Goal: Task Accomplishment & Management: Manage account settings

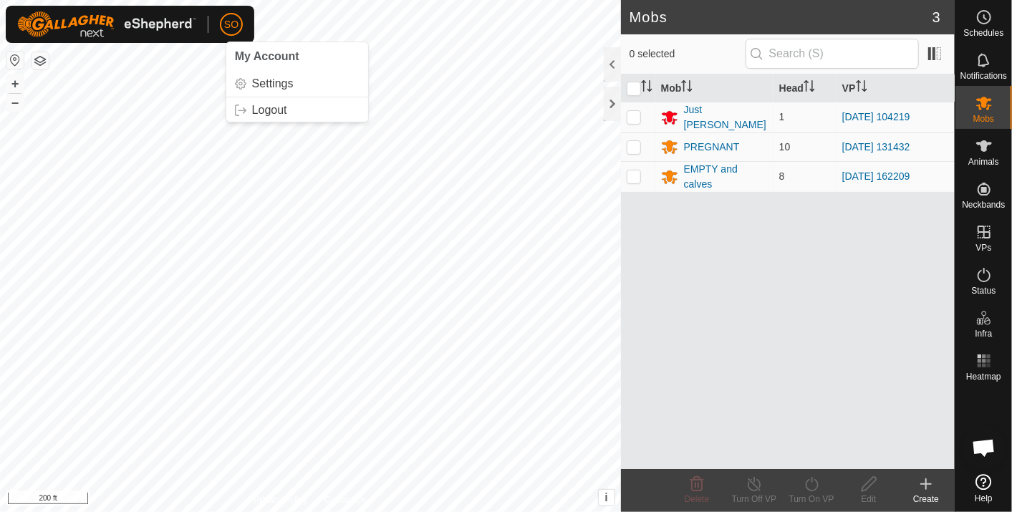
scroll to position [4253, 0]
click at [474, 511] on html "SO Schedules Notifications Mobs Animals Neckbands VPs Status Infra Heatmap Help…" at bounding box center [506, 256] width 1012 height 512
click at [216, 34] on div "SO Schedules Notifications Mobs Animals Neckbands VPs Status Infra Heatmap Help…" at bounding box center [506, 256] width 1012 height 512
click at [0, 511] on html "SO Schedules Notifications Mobs Animals Neckbands VPs Status Infra Heatmap Help…" at bounding box center [506, 256] width 1012 height 512
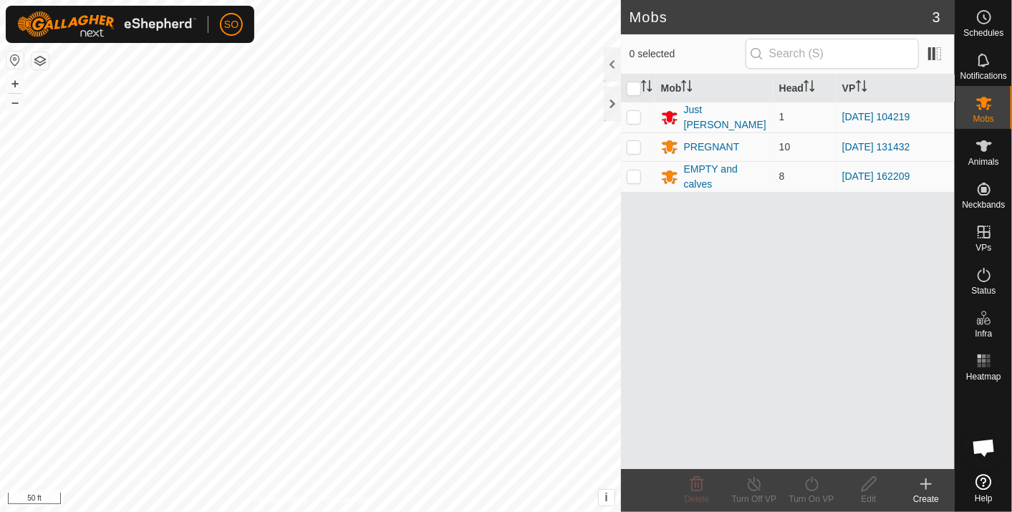
click at [247, 511] on html "SO Schedules Notifications Mobs Animals Neckbands VPs Status Infra Heatmap Help…" at bounding box center [506, 256] width 1012 height 512
click at [231, 34] on div "SO Schedules Notifications Mobs Animals Neckbands VPs Status Infra Heatmap Help…" at bounding box center [506, 256] width 1012 height 512
click at [857, 284] on div "Mobs 3 0 selected Mob Head VP Just Billy 1 2025-10-04 104219 PREGNANT 10 2025-1…" at bounding box center [477, 256] width 954 height 512
click at [918, 440] on div "Mobs 3 0 selected Mob Head VP Just Billy 1 2025-10-04 104219 PREGNANT 10 2025-1…" at bounding box center [477, 256] width 954 height 512
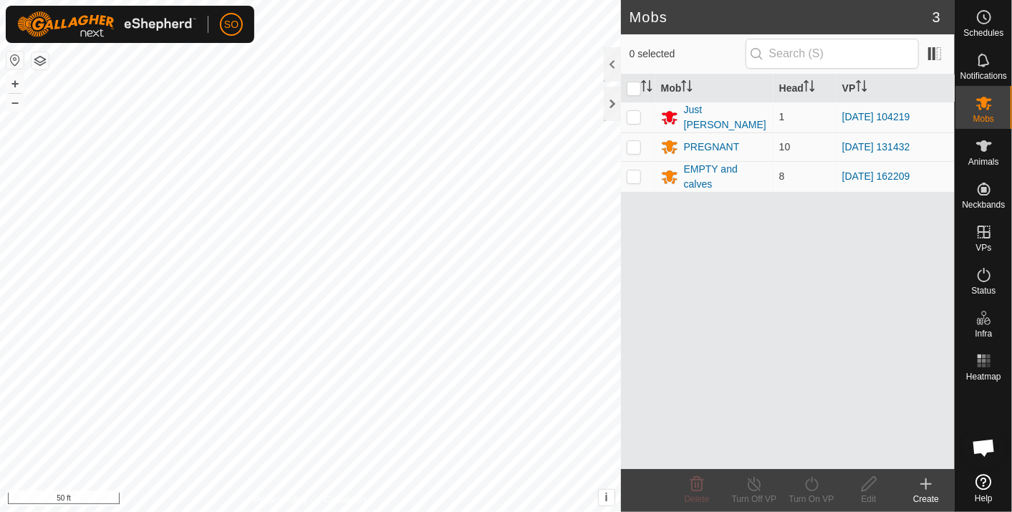
click at [0, 258] on html "SO Schedules Notifications Mobs Animals Neckbands VPs Status Infra Heatmap Help…" at bounding box center [506, 256] width 1012 height 512
click at [0, 303] on html "SO Schedules Notifications Mobs Animals Neckbands VPs Status Infra Heatmap Help…" at bounding box center [506, 256] width 1012 height 512
click at [0, 222] on html "SO Schedules Notifications Mobs Animals Neckbands VPs Status Infra Heatmap Help…" at bounding box center [506, 256] width 1012 height 512
click at [703, 140] on div "PREGNANT" at bounding box center [712, 147] width 56 height 15
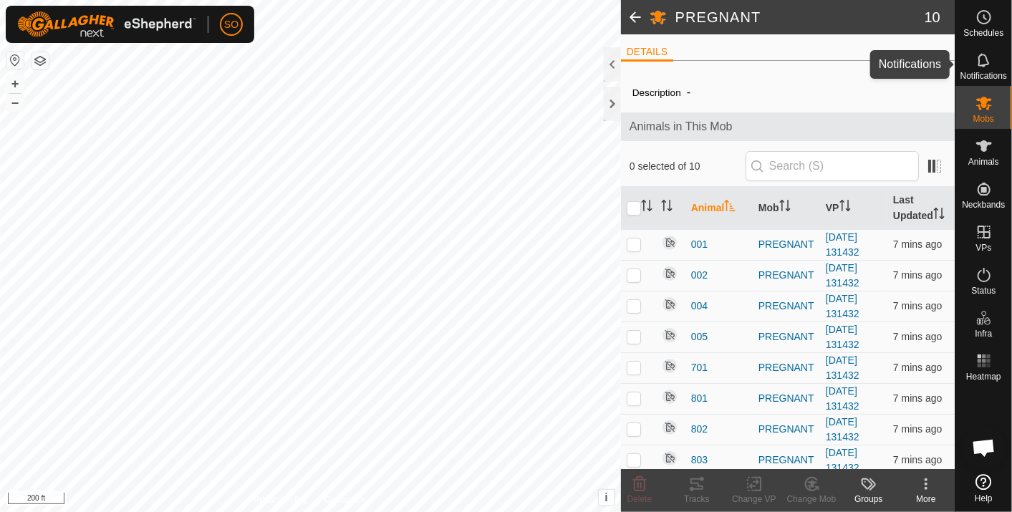
click at [984, 58] on icon at bounding box center [983, 60] width 17 height 17
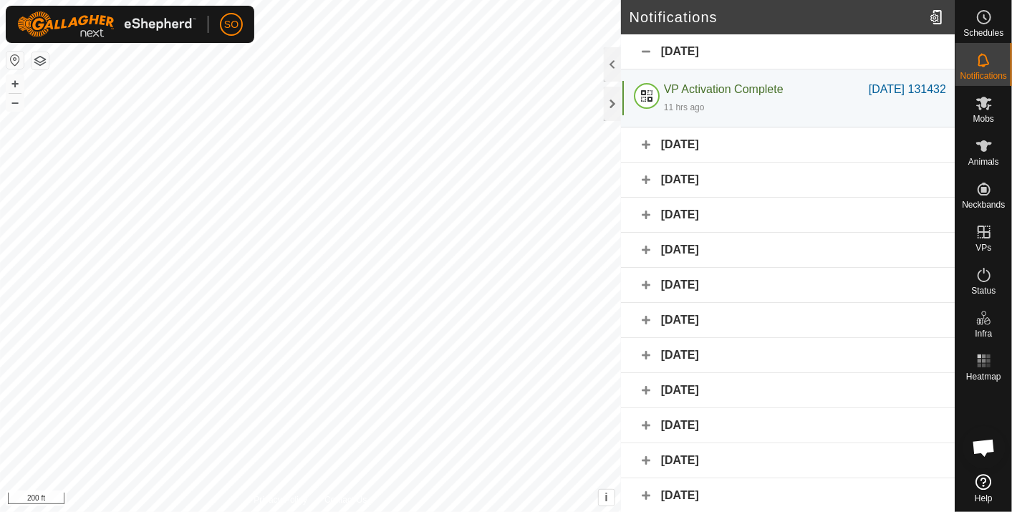
click at [688, 177] on div "12 October 2025" at bounding box center [788, 180] width 334 height 35
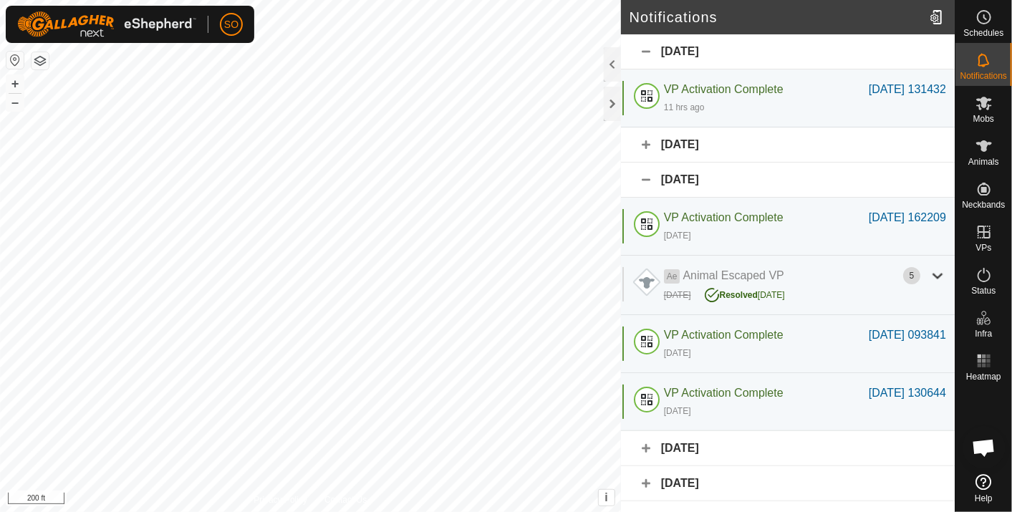
click at [687, 136] on div "Yesterday" at bounding box center [788, 144] width 334 height 35
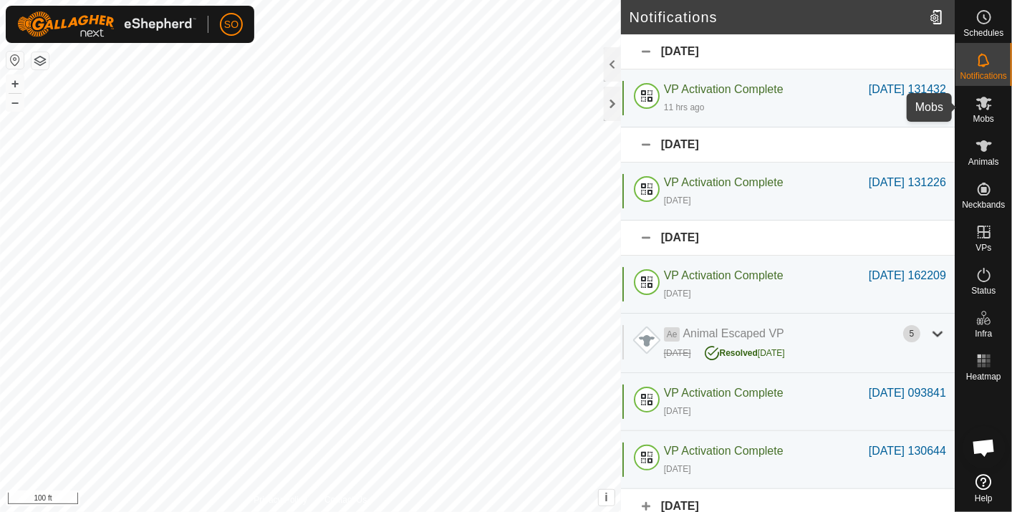
click at [982, 102] on icon at bounding box center [984, 104] width 16 height 14
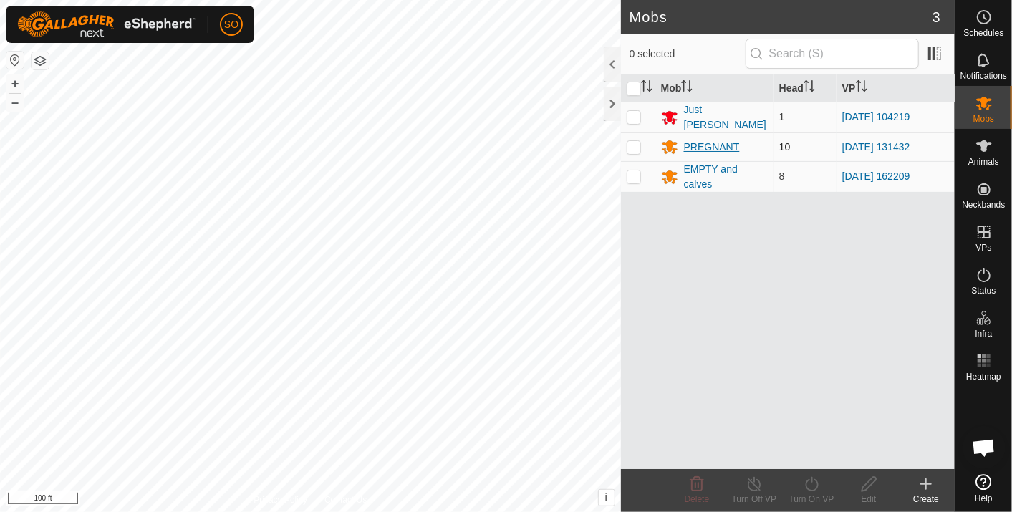
click at [702, 140] on div "PREGNANT" at bounding box center [712, 147] width 56 height 15
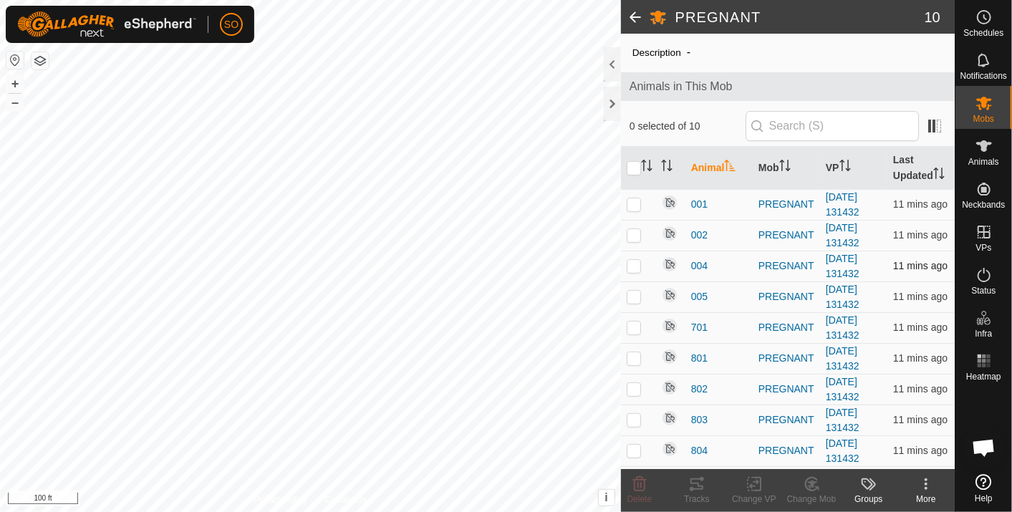
scroll to position [66, 0]
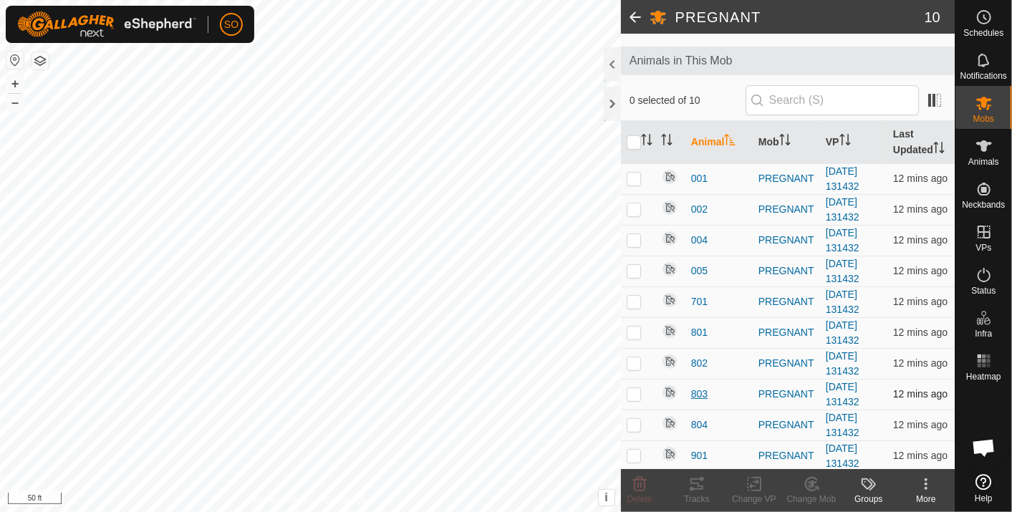
click at [701, 390] on span "803" at bounding box center [699, 394] width 16 height 15
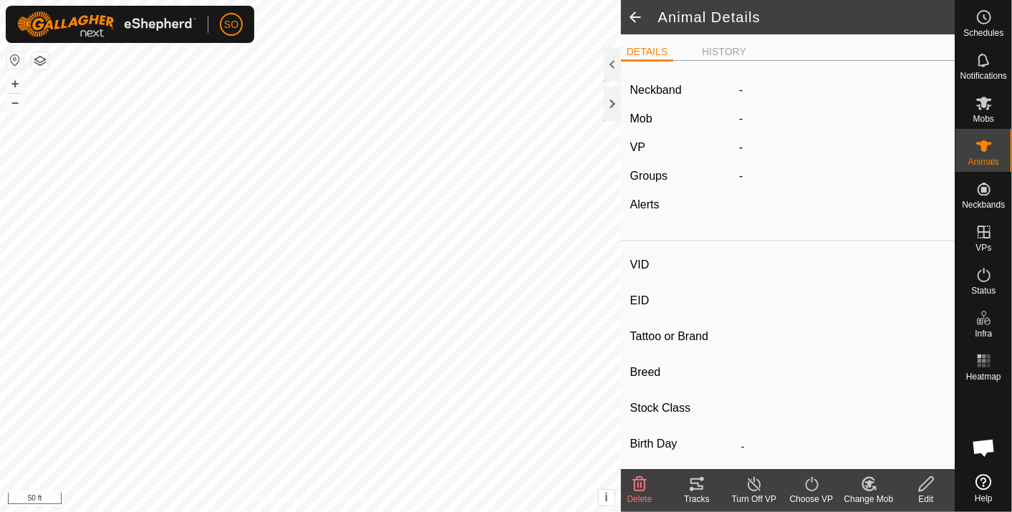
type input "803"
type input "-"
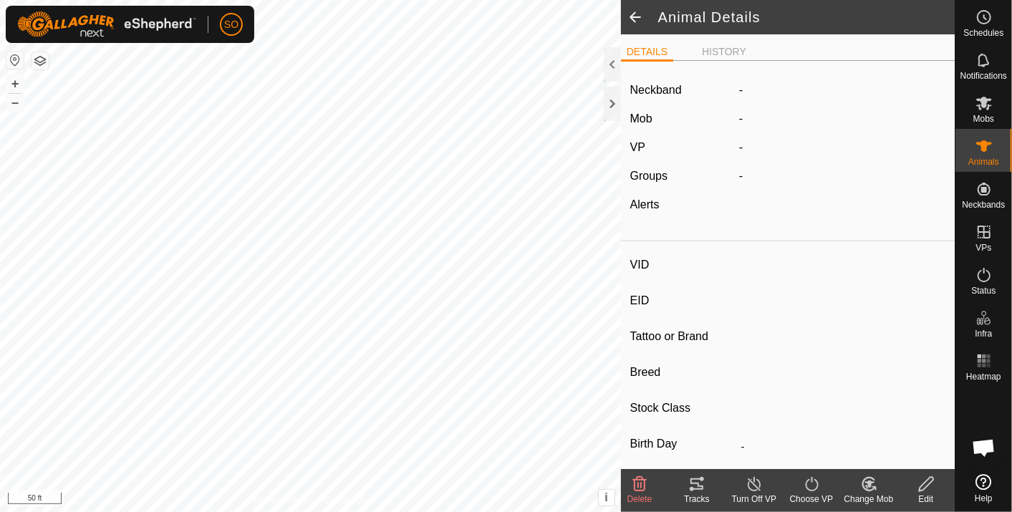
type input "0 kg"
type input "-"
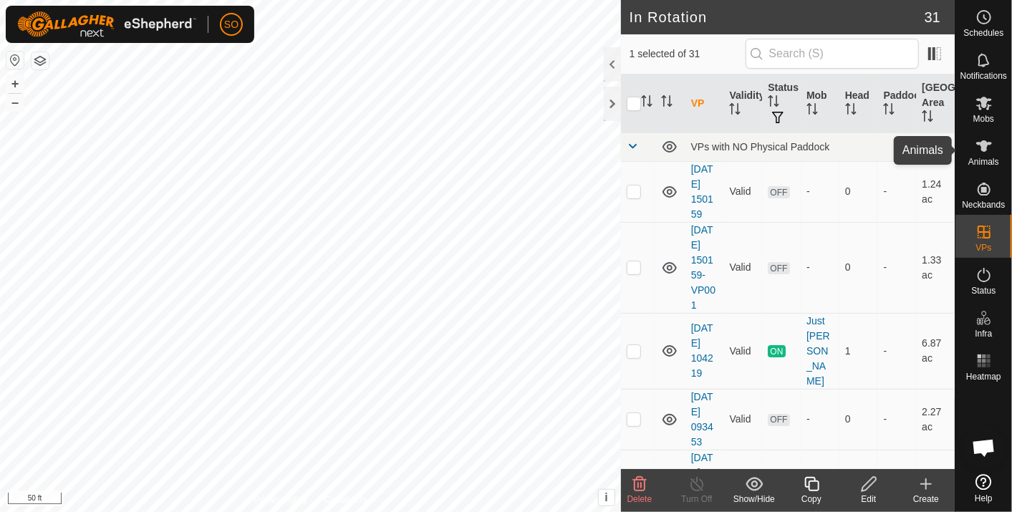
click at [980, 141] on icon at bounding box center [983, 145] width 17 height 17
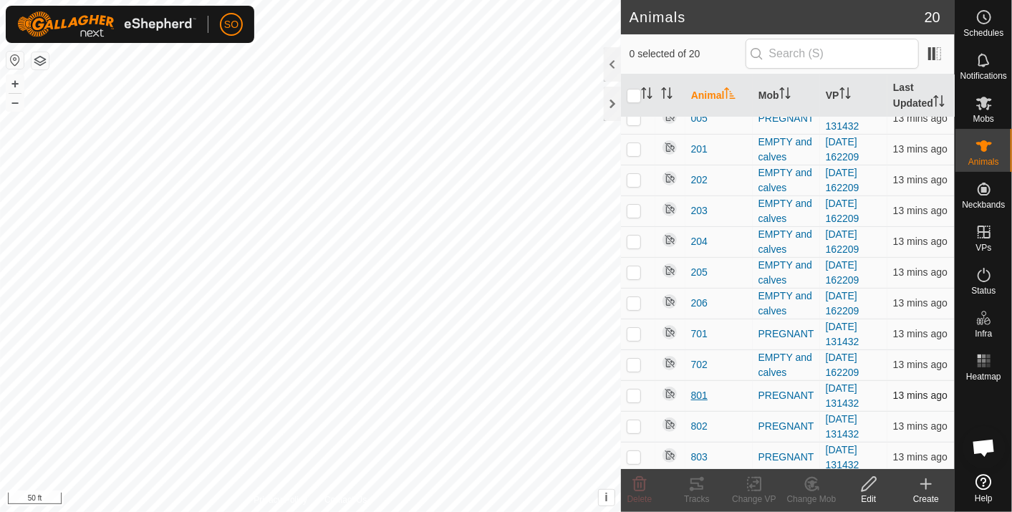
scroll to position [258, 0]
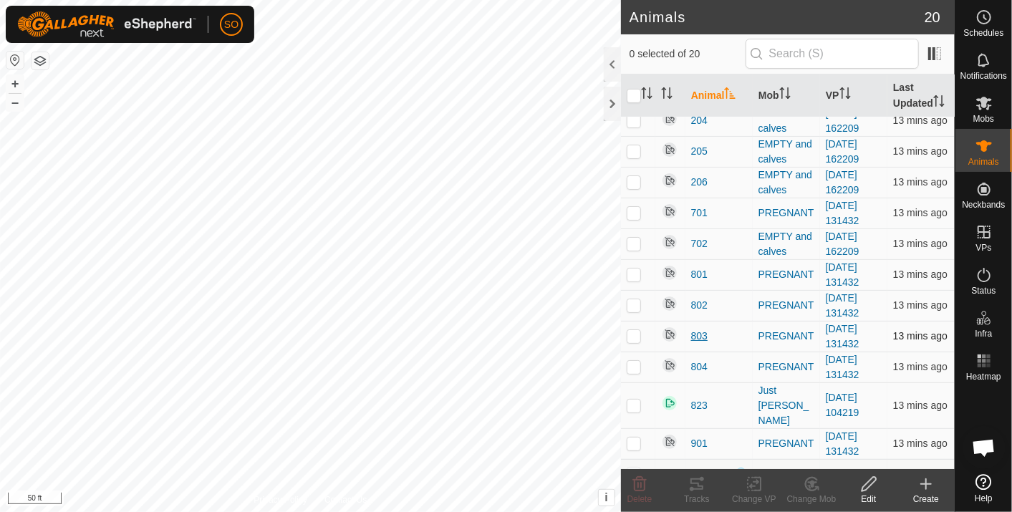
click at [697, 329] on span "803" at bounding box center [699, 336] width 16 height 15
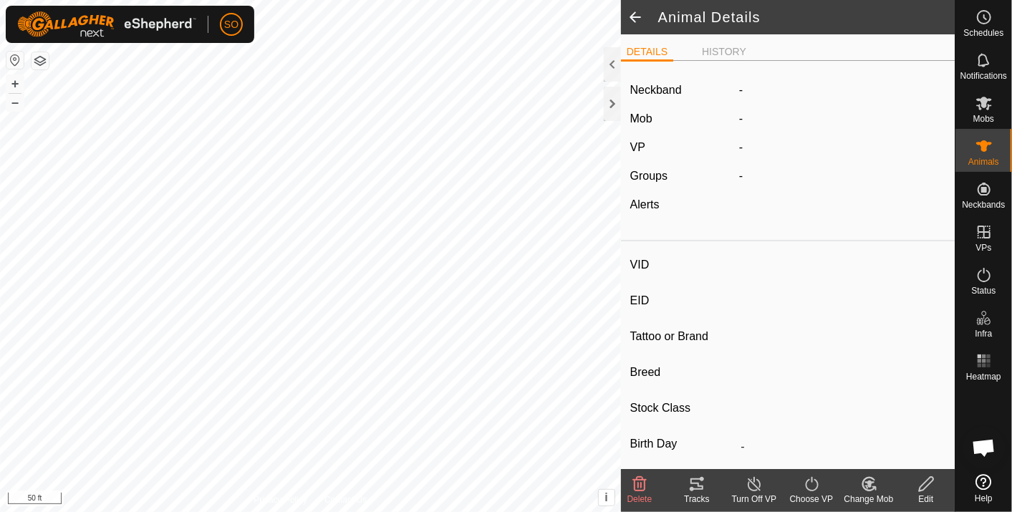
type input "803"
type input "-"
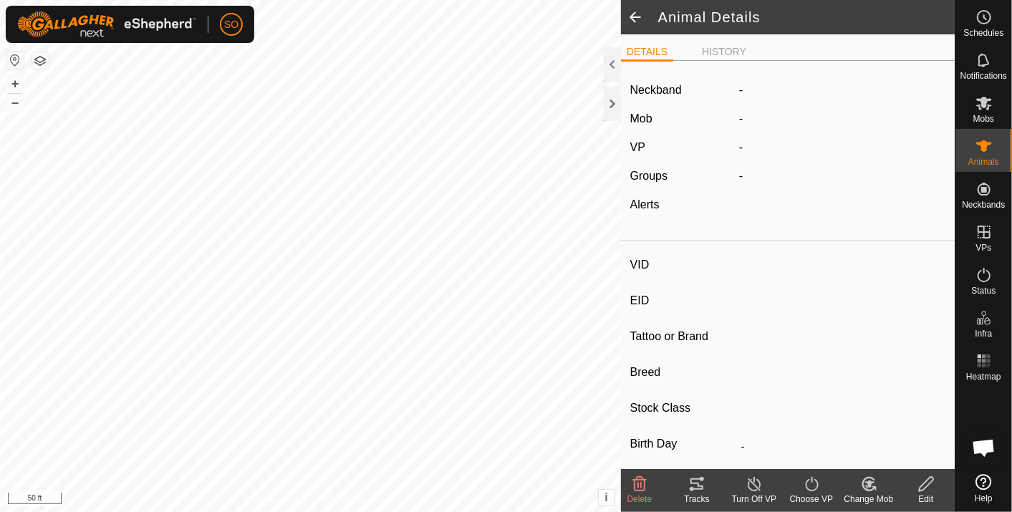
type input "0 kg"
type input "-"
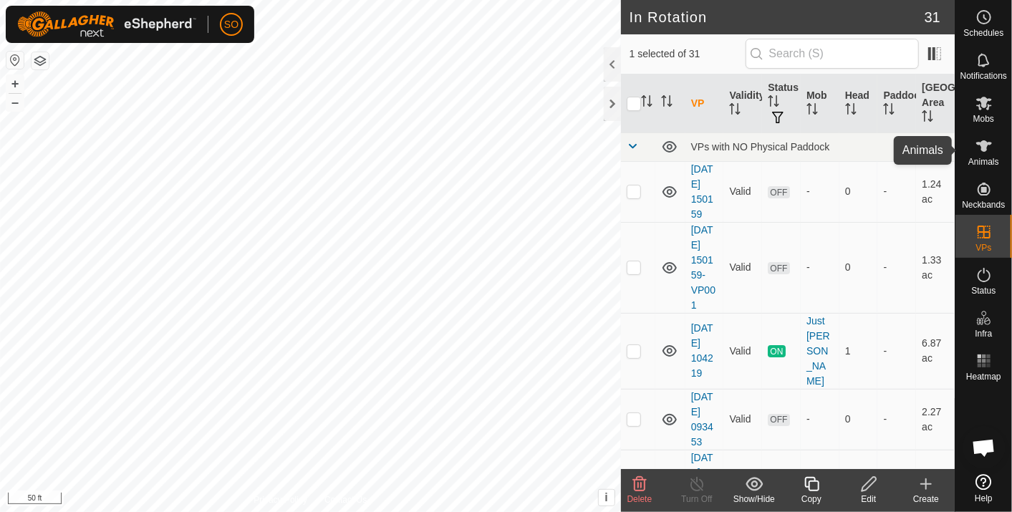
click at [984, 143] on icon at bounding box center [984, 145] width 16 height 11
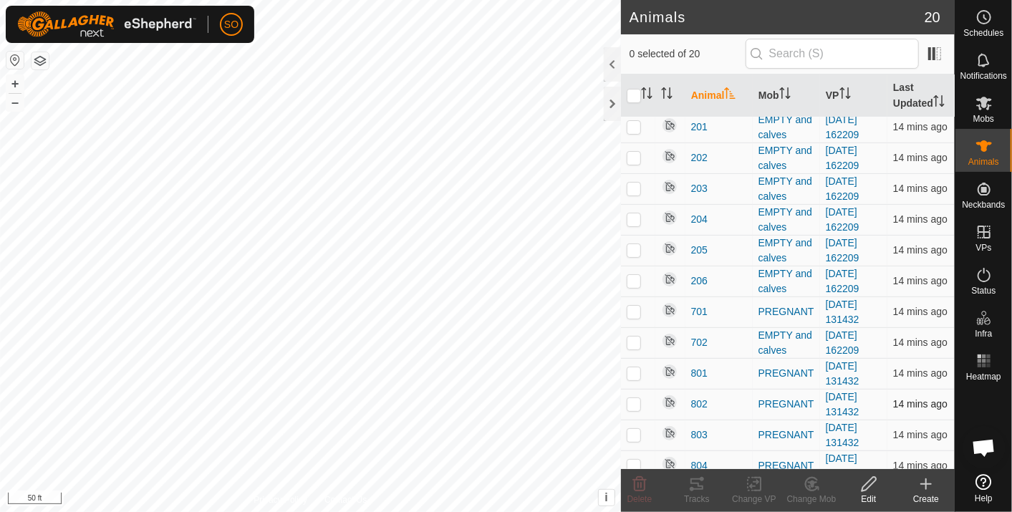
scroll to position [258, 0]
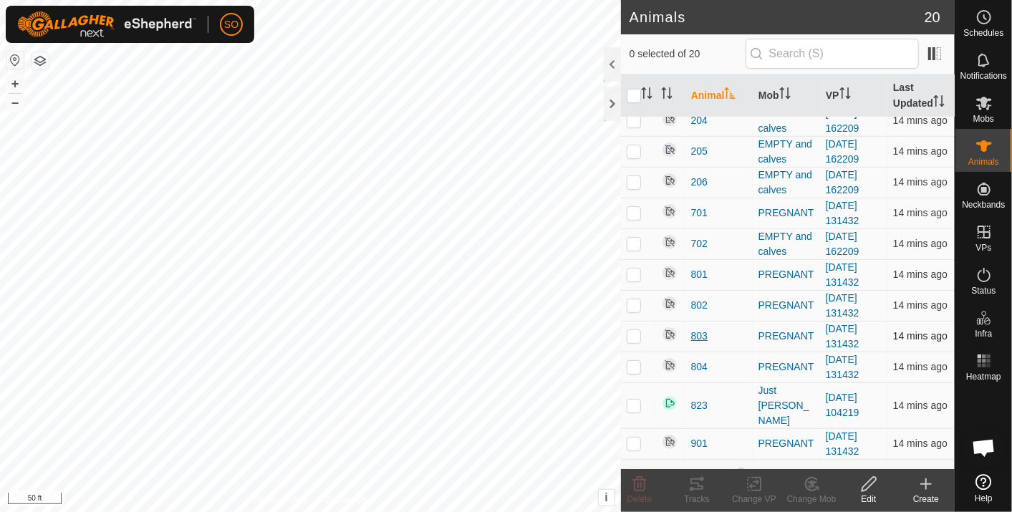
click at [700, 329] on span "803" at bounding box center [699, 336] width 16 height 15
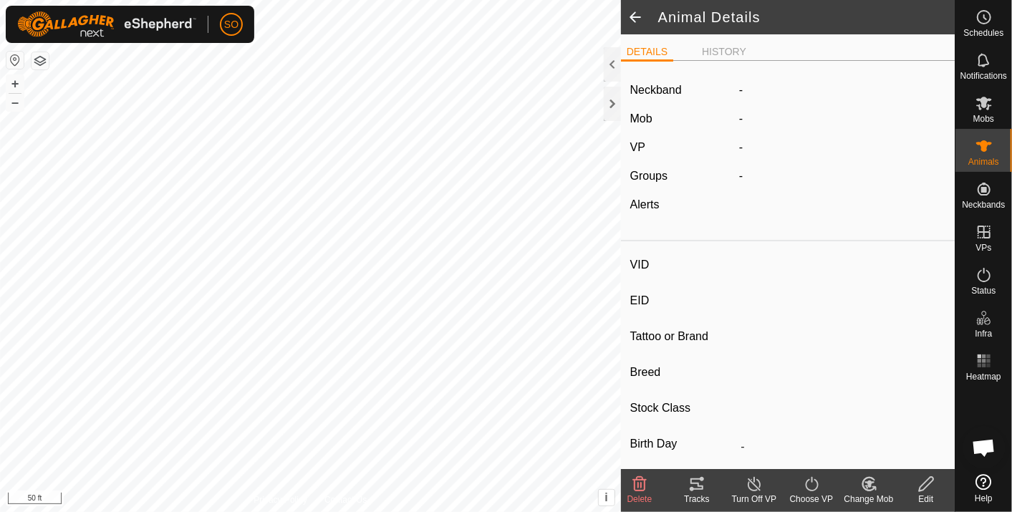
type input "803"
type input "-"
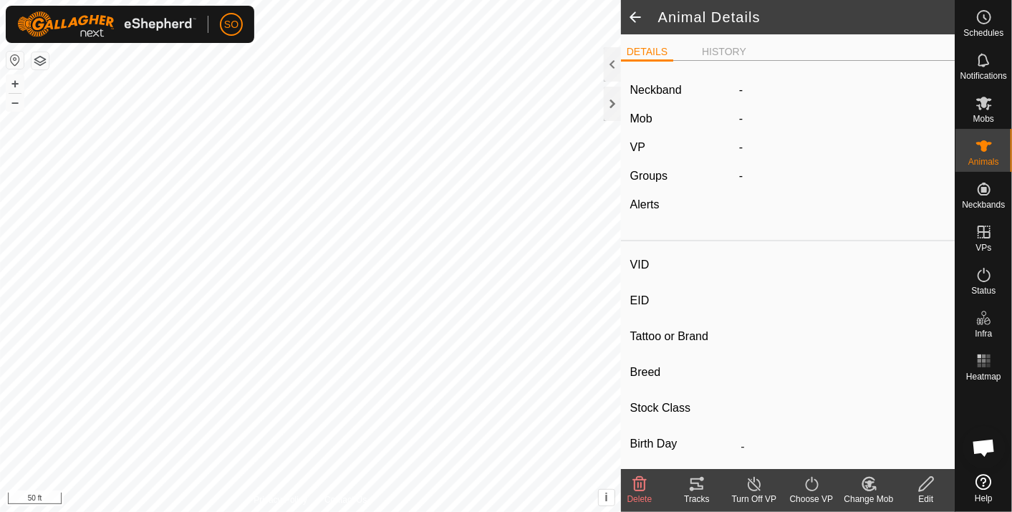
type input "0 kg"
type input "-"
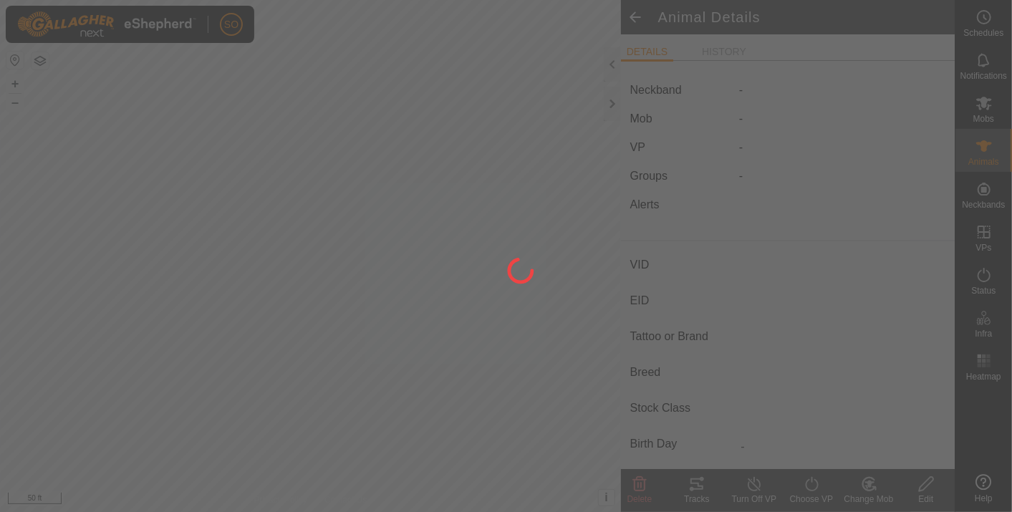
type input "803"
type input "-"
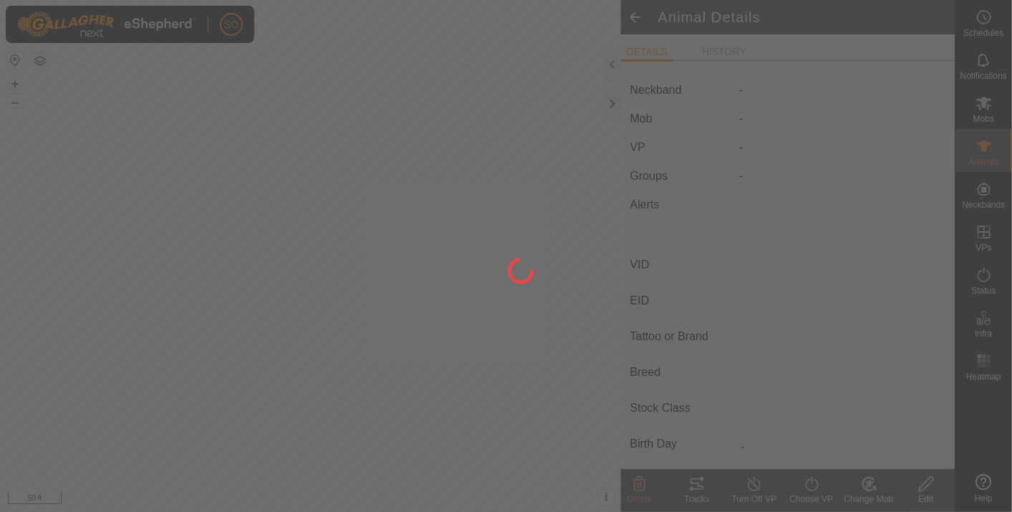
type input "0 kg"
type input "-"
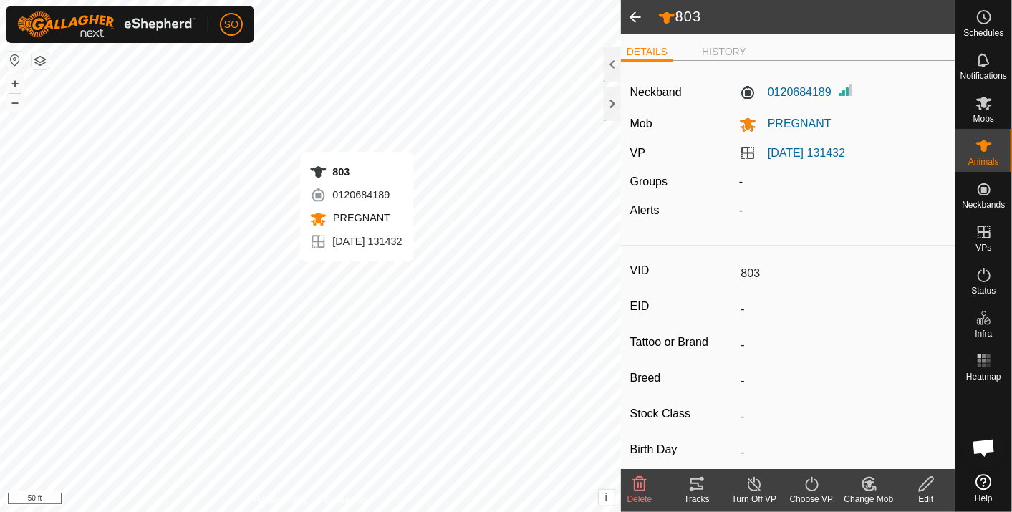
scroll to position [4253, 0]
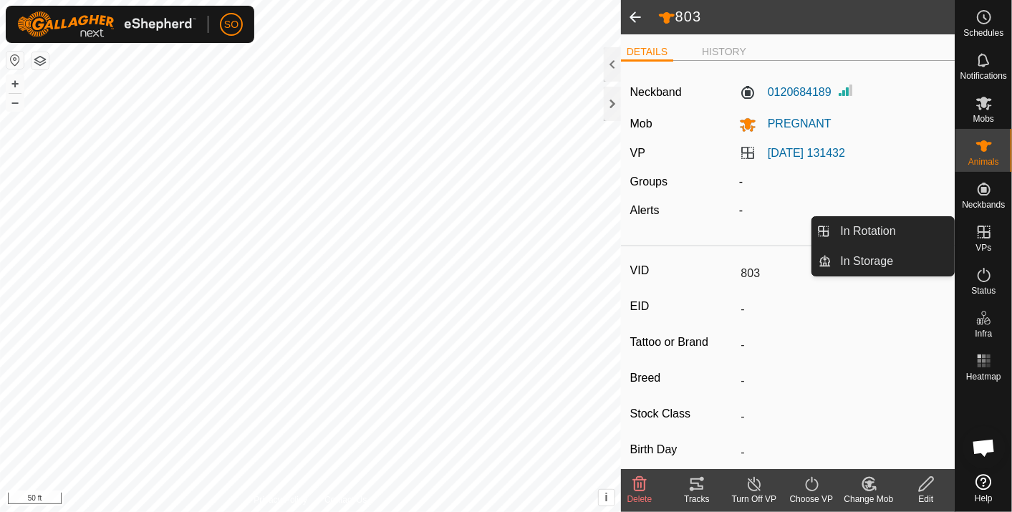
click at [978, 228] on icon at bounding box center [983, 232] width 13 height 13
click at [891, 227] on link "In Rotation" at bounding box center [893, 231] width 122 height 29
